Goal: Navigation & Orientation: Find specific page/section

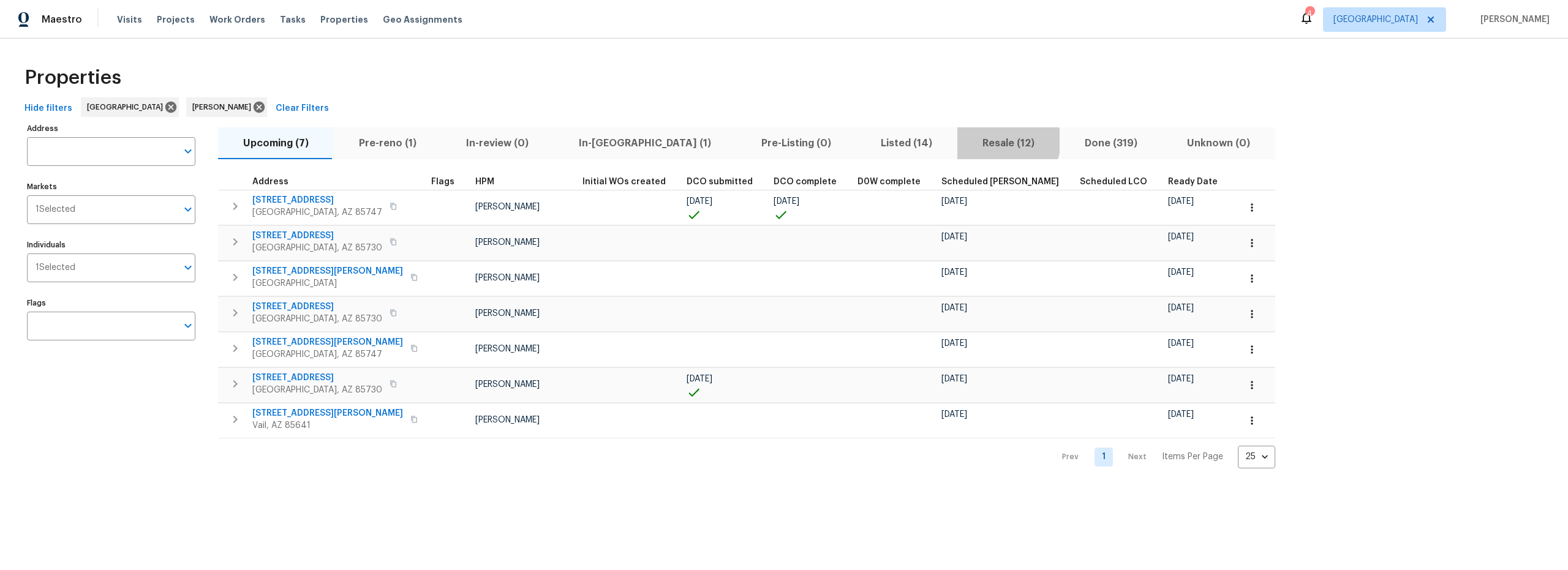
drag, startPoint x: 908, startPoint y: 141, endPoint x: 835, endPoint y: 163, distance: 76.2
click at [964, 142] on span "Resale (12)" at bounding box center [1008, 143] width 88 height 18
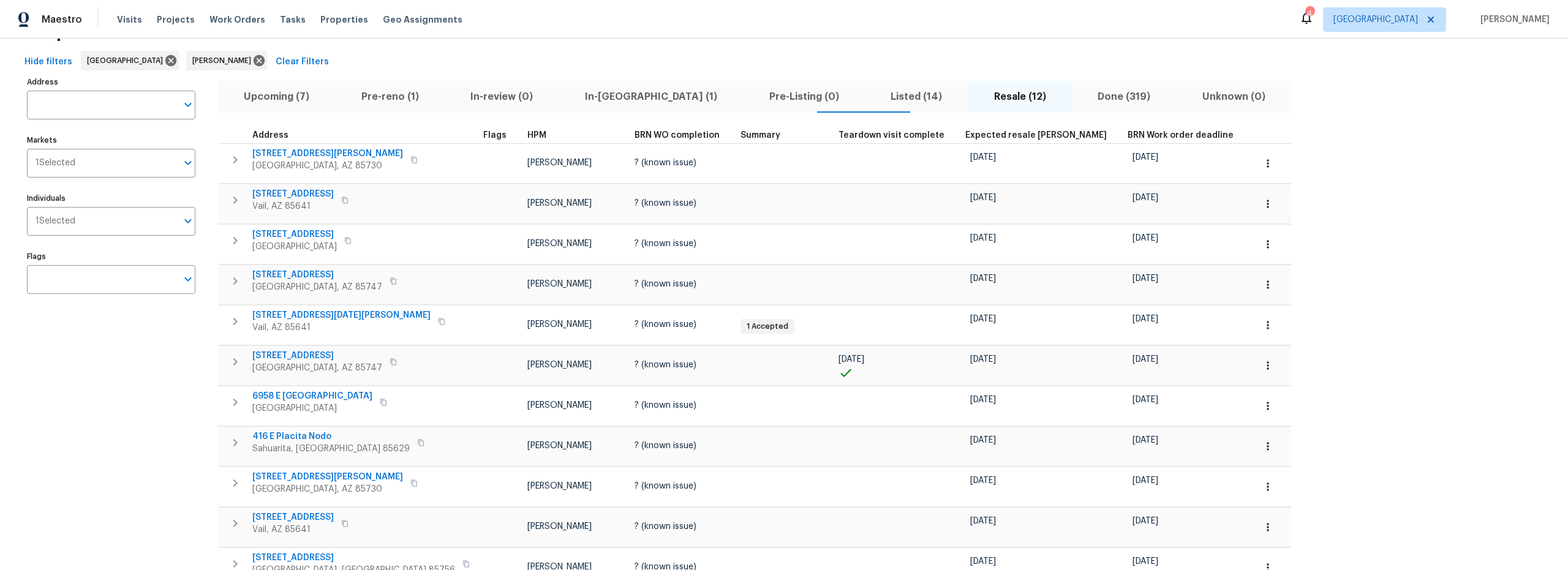
scroll to position [48, 0]
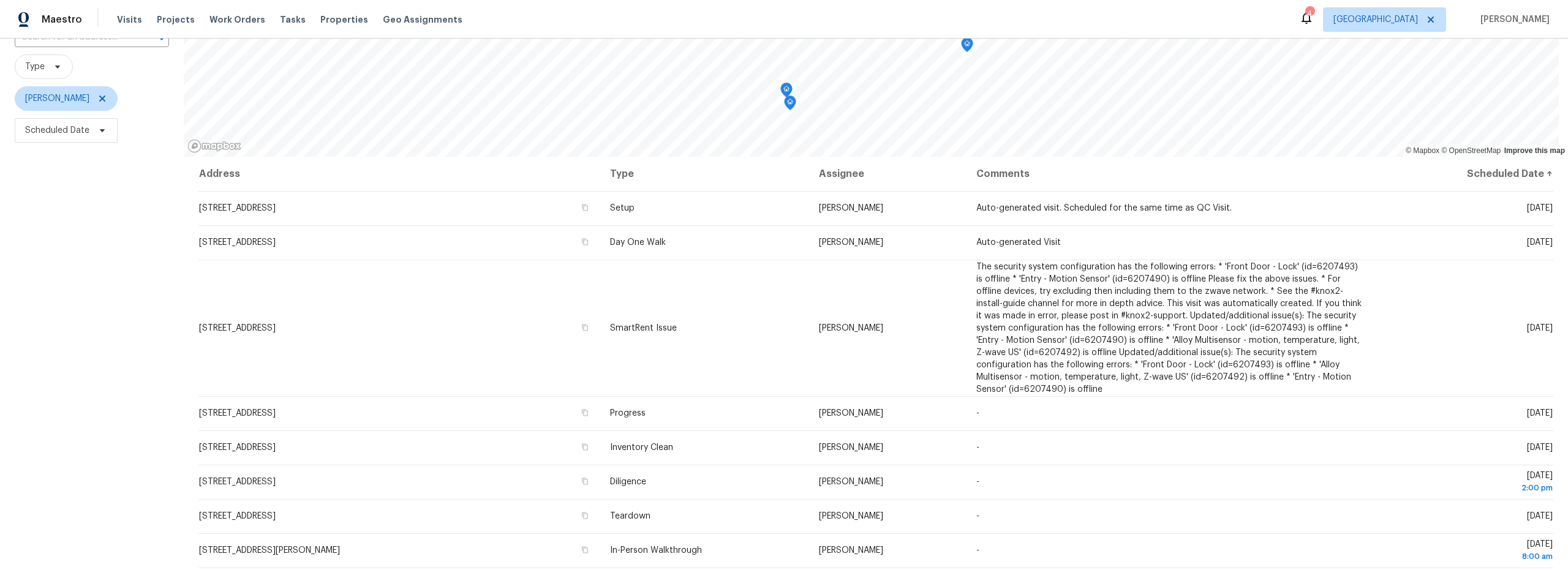
scroll to position [154, 0]
